Goal: Use online tool/utility: Use online tool/utility

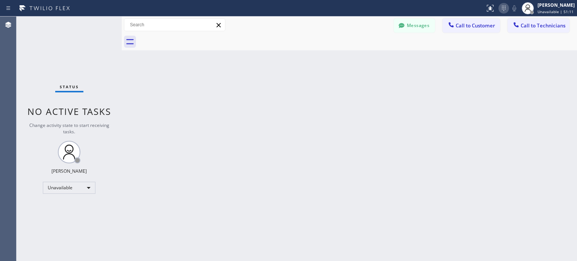
click at [506, 8] on icon at bounding box center [504, 8] width 9 height 9
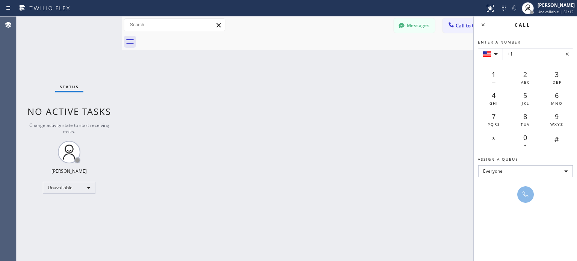
click at [529, 55] on input "+1" at bounding box center [538, 54] width 71 height 12
click at [523, 51] on input "+1" at bounding box center [538, 54] width 71 height 12
drag, startPoint x: 523, startPoint y: 51, endPoint x: 190, endPoint y: 34, distance: 333.5
click at [219, 82] on div "Back to Dashboard Change Sender ID Customers Technicians KB [PERSON_NAME] [DATE…" at bounding box center [350, 139] width 456 height 245
click at [524, 56] on input "+1" at bounding box center [538, 54] width 71 height 12
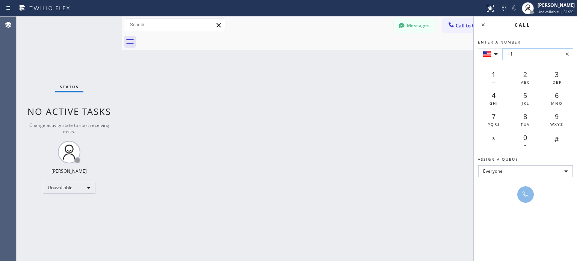
paste input "[PHONE_NUMBER]"
type input "[PHONE_NUMBER]"
click at [528, 198] on icon at bounding box center [525, 194] width 9 height 9
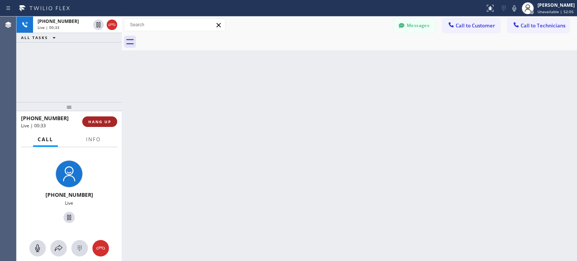
click at [105, 121] on span "HANG UP" at bounding box center [99, 121] width 23 height 5
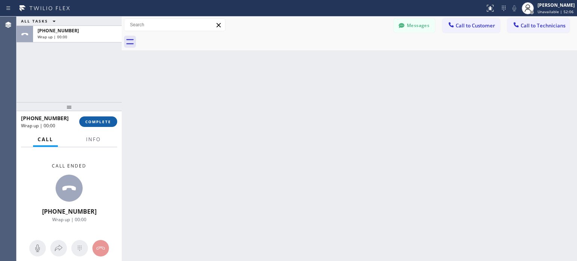
click at [105, 121] on span "COMPLETE" at bounding box center [98, 121] width 26 height 5
